Goal: Find specific page/section

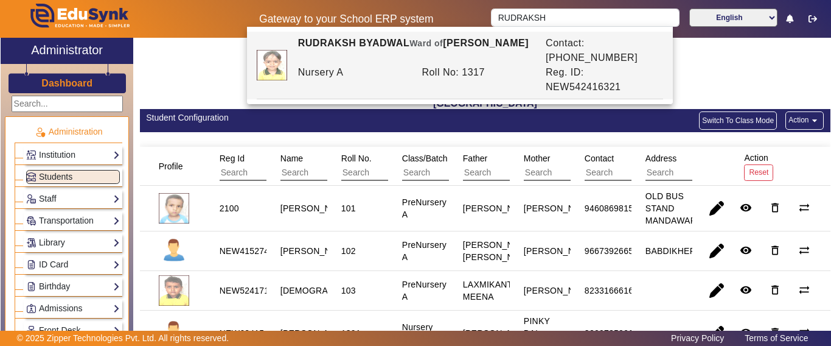
click at [342, 65] on div "Nursery A" at bounding box center [354, 79] width 124 height 29
type input "RUDRAKSH BYADWAL"
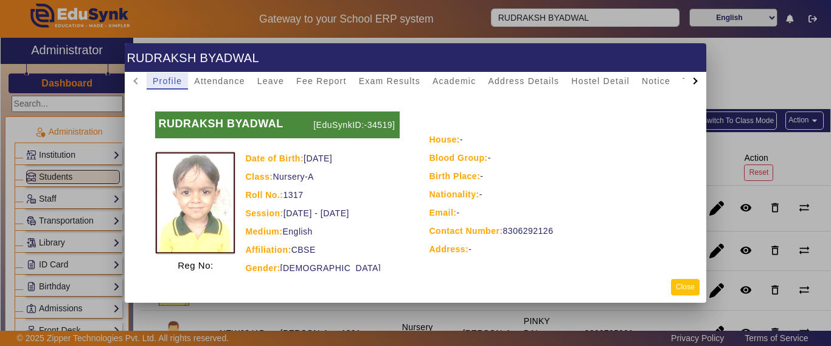
click at [684, 285] on button "Close" at bounding box center [685, 287] width 29 height 16
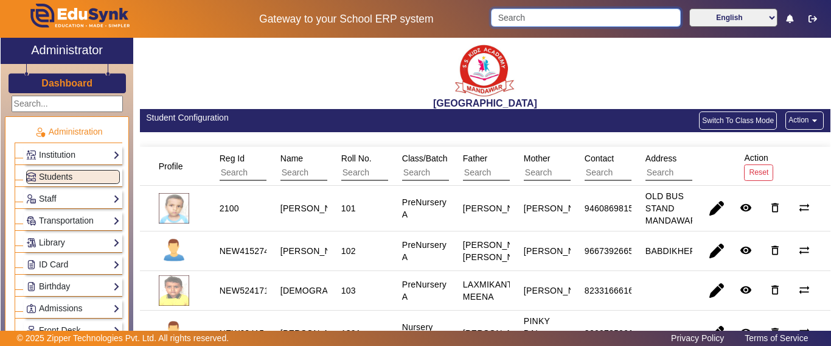
click at [526, 21] on input "Search" at bounding box center [585, 18] width 189 height 18
click at [525, 21] on input "Search" at bounding box center [585, 18] width 189 height 18
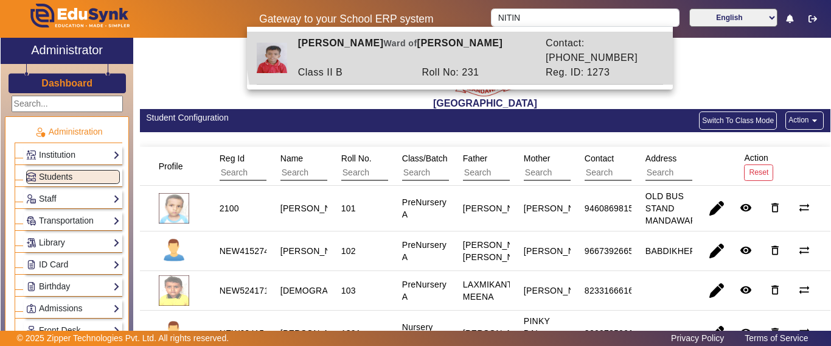
click at [462, 42] on div "[PERSON_NAME] [PERSON_NAME] of [PERSON_NAME]" at bounding box center [416, 50] width 248 height 29
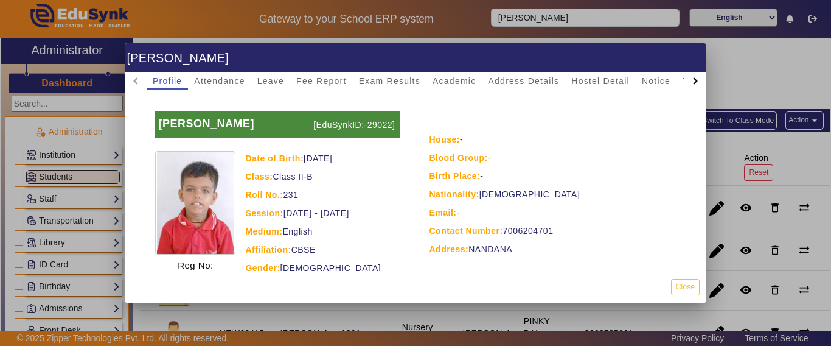
click at [738, 56] on div at bounding box center [415, 173] width 831 height 346
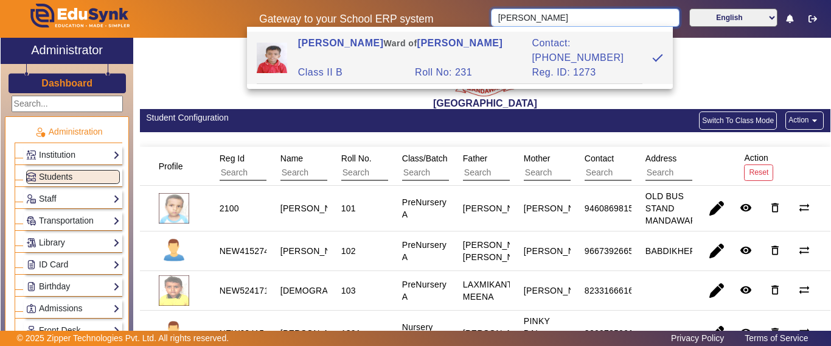
drag, startPoint x: 518, startPoint y: 19, endPoint x: 480, endPoint y: 25, distance: 38.1
click at [480, 25] on div "Gateway to your School ERP system [PERSON_NAME] English हिंदी (Hindi) ಕನ್ನಡ (Ka…" at bounding box center [416, 19] width 830 height 38
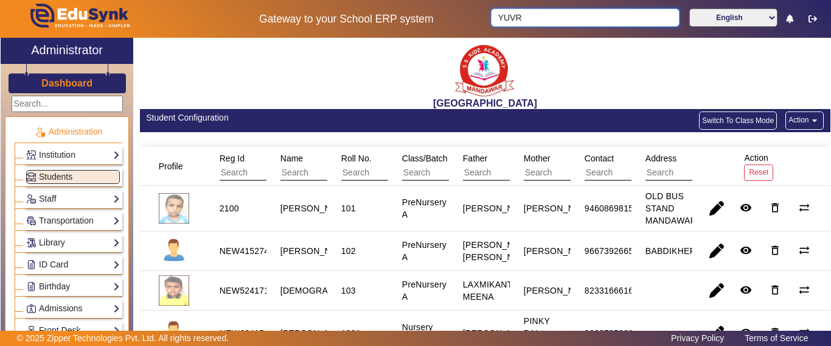
type input "[PERSON_NAME]"
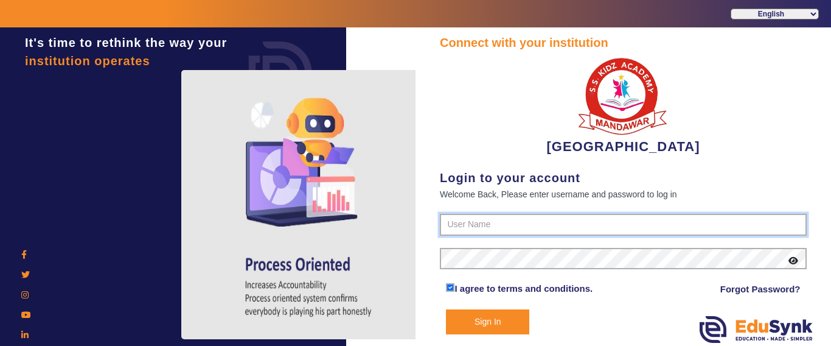
type input "9928895959"
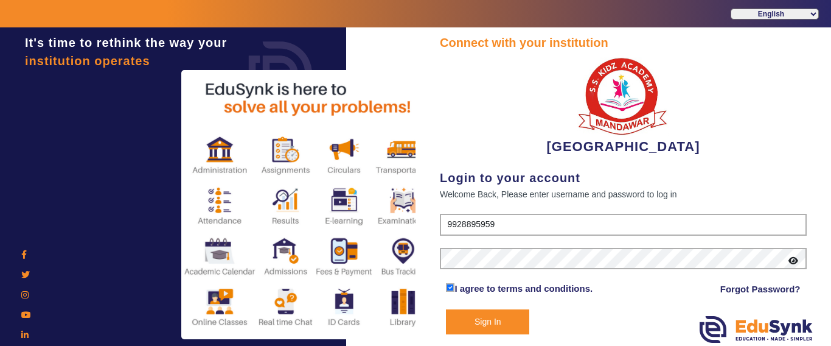
click at [484, 312] on button "Sign In" at bounding box center [487, 321] width 83 height 25
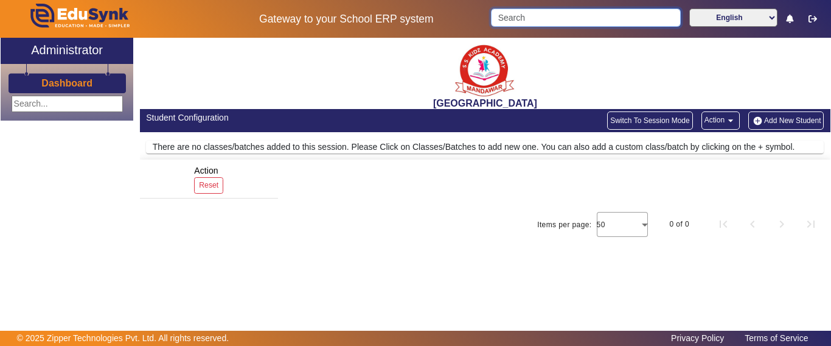
click at [530, 15] on input "Search" at bounding box center [585, 18] width 189 height 18
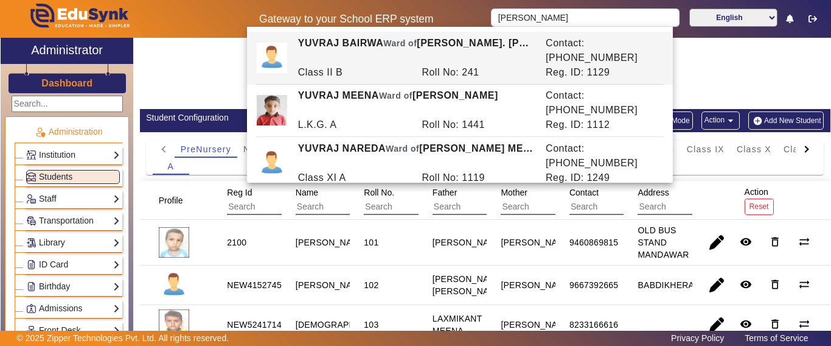
click at [443, 46] on div "[PERSON_NAME] [PERSON_NAME] of [PERSON_NAME]. [PERSON_NAME]" at bounding box center [416, 50] width 248 height 29
type input "YUVRAJ BAIRWA"
